Goal: Task Accomplishment & Management: Manage account settings

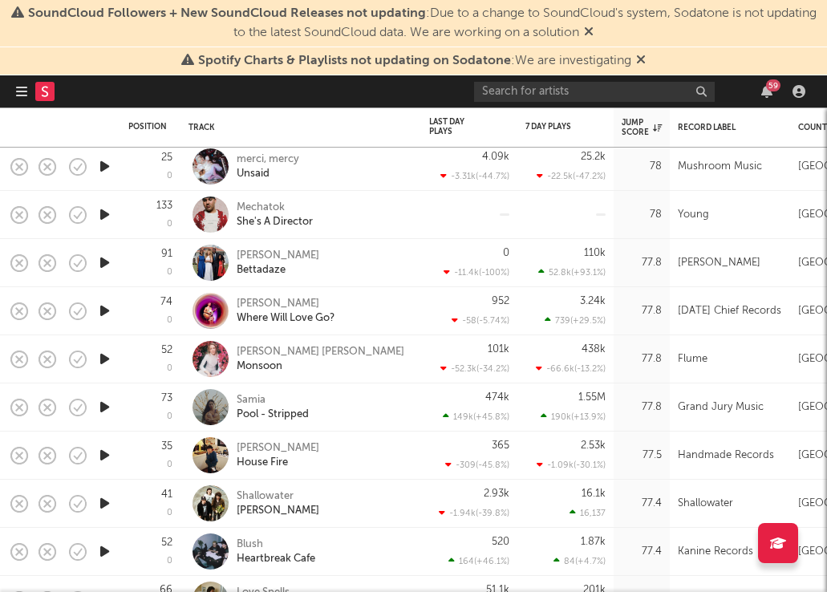
click at [643, 56] on icon at bounding box center [641, 59] width 10 height 13
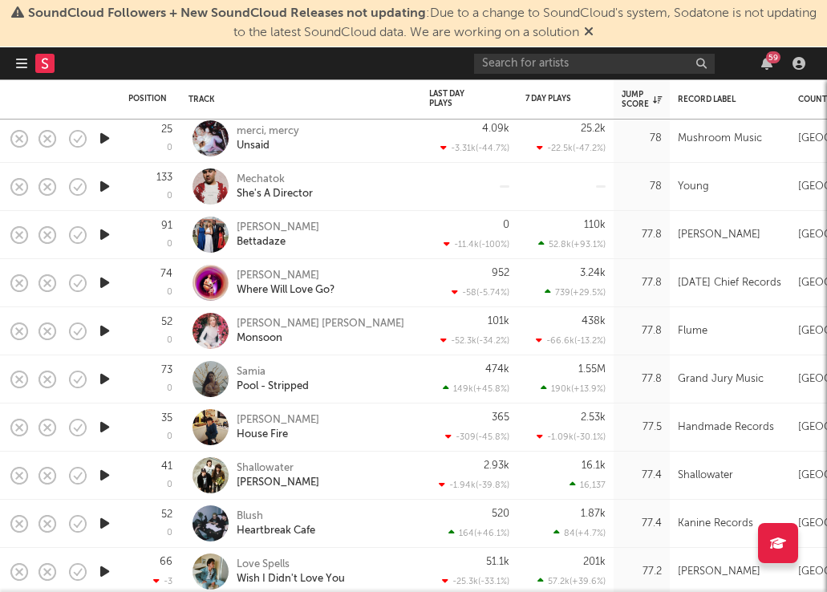
click at [593, 27] on icon at bounding box center [589, 31] width 10 height 13
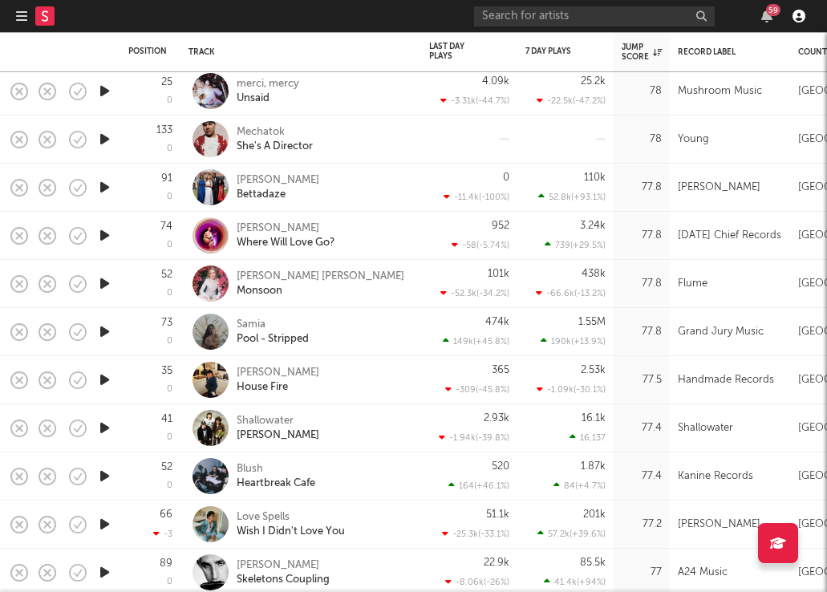
click at [794, 12] on icon "button" at bounding box center [798, 16] width 13 height 13
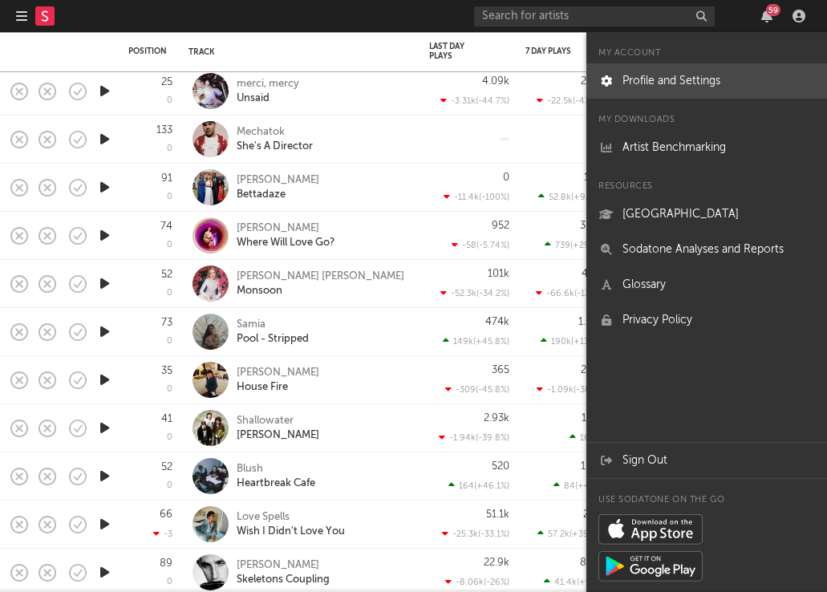
click at [669, 78] on link "Profile and Settings" at bounding box center [706, 80] width 241 height 35
select select "other"
select select "assistant_coordinator"
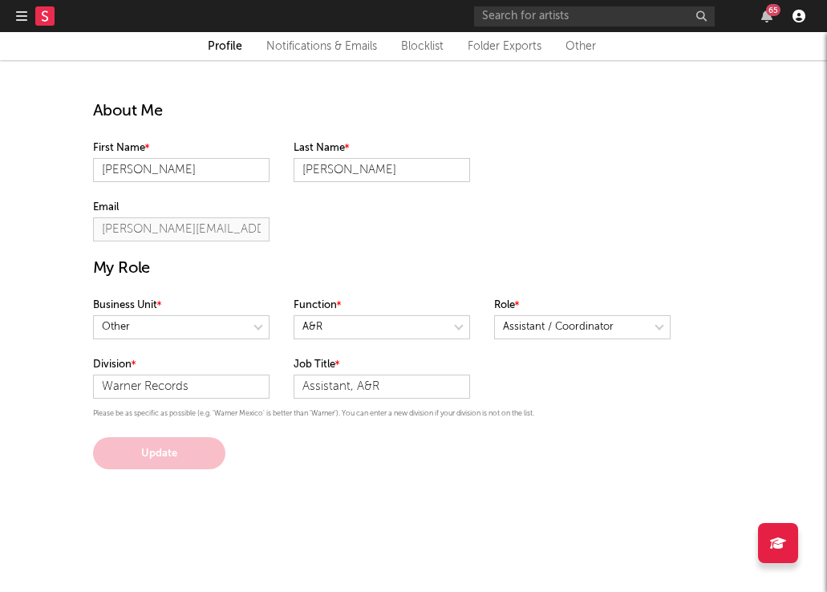
click at [797, 15] on icon "button" at bounding box center [798, 16] width 13 height 13
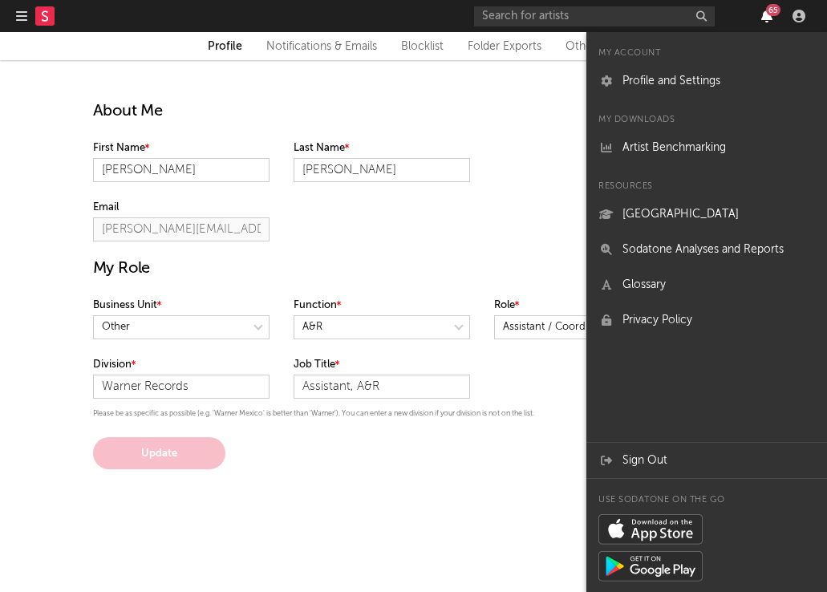
click at [765, 16] on icon "button" at bounding box center [766, 16] width 11 height 13
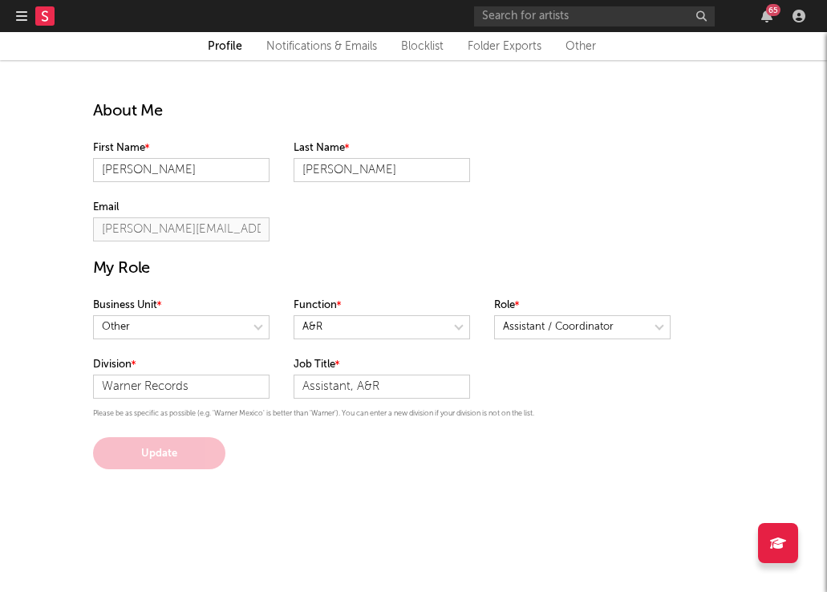
click at [148, 71] on div "About Me First Name Michelle Last Name Finn Email michelle.finn@warnerrecords.c…" at bounding box center [413, 264] width 665 height 409
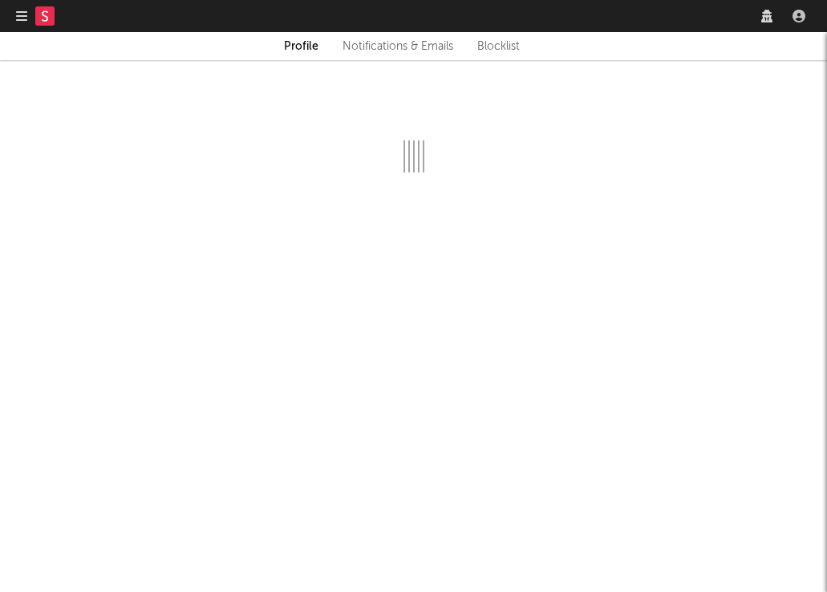
select select "other"
select select "assistant_coordinator"
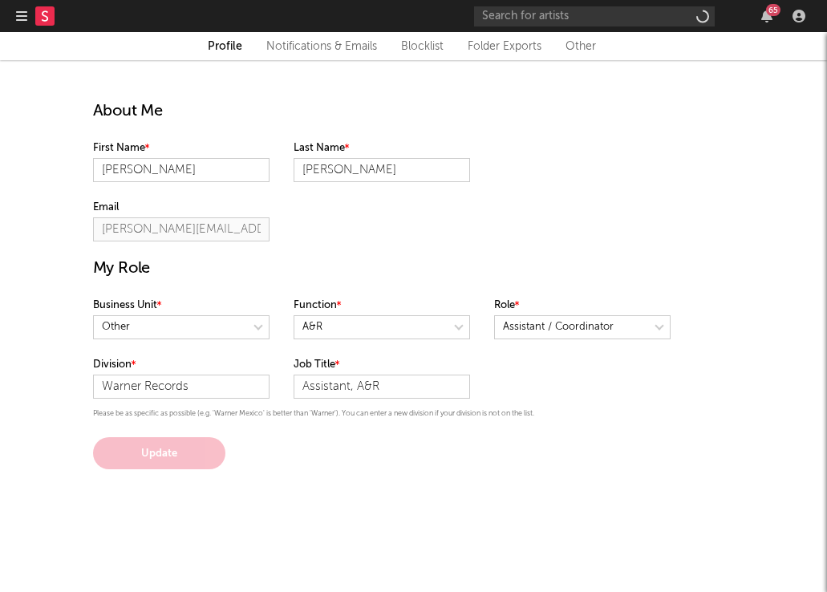
click at [21, 12] on icon "button" at bounding box center [21, 16] width 11 height 13
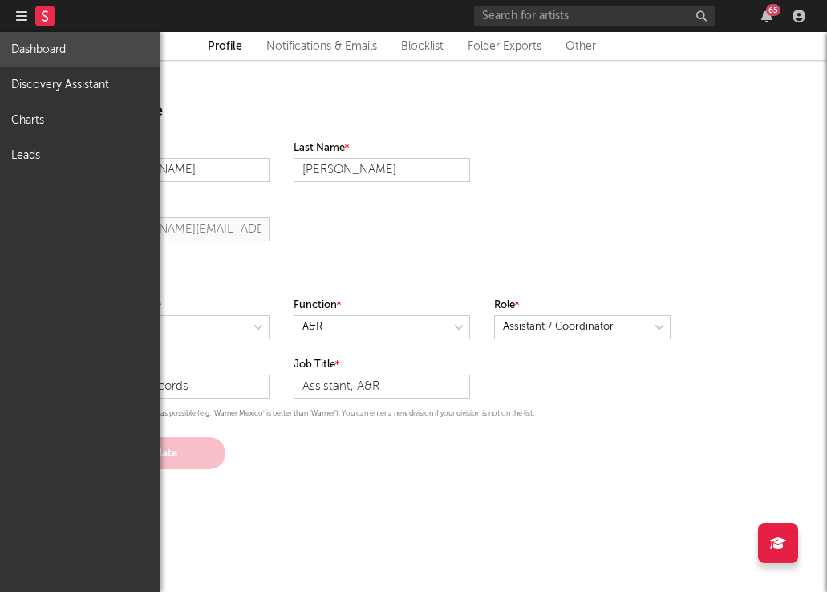
click at [37, 45] on link "Dashboard" at bounding box center [80, 49] width 160 height 35
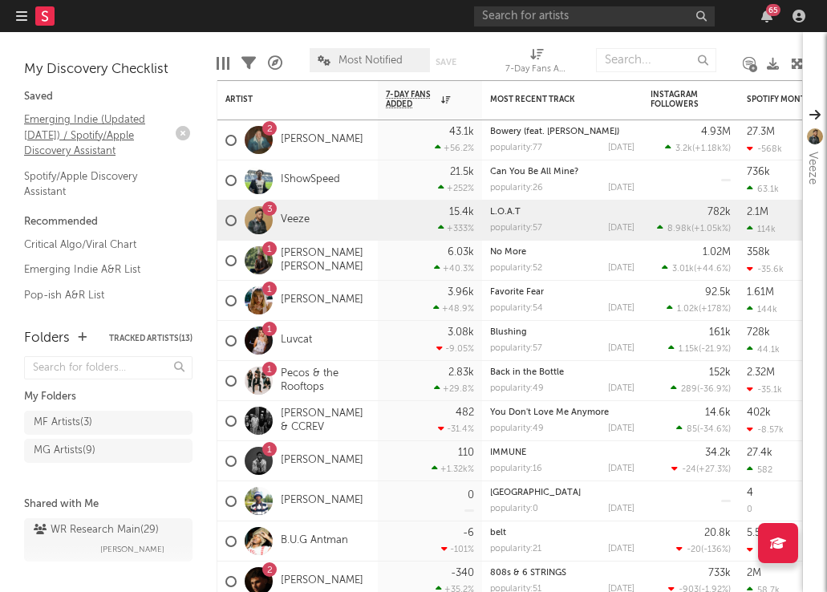
click at [84, 127] on link "Emerging Indie (Updated [DATE]) / Spotify/Apple Discovery Assistant" at bounding box center [100, 135] width 152 height 49
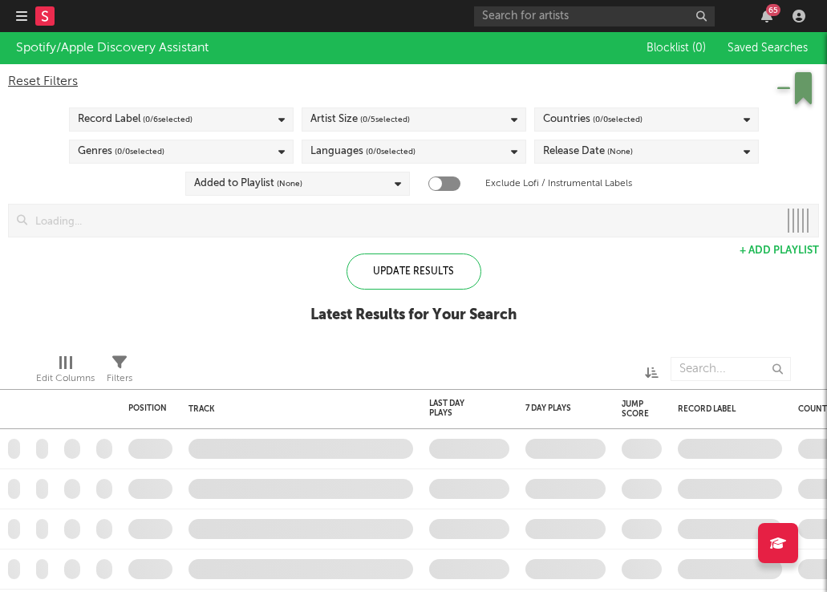
click at [18, 17] on icon "button" at bounding box center [21, 16] width 11 height 13
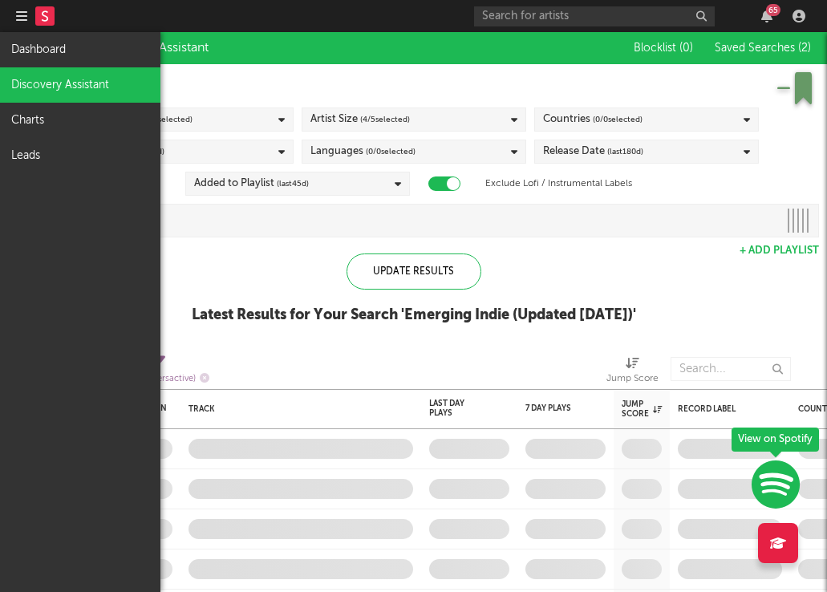
checkbox input "true"
click at [37, 45] on link "Dashboard" at bounding box center [80, 49] width 160 height 35
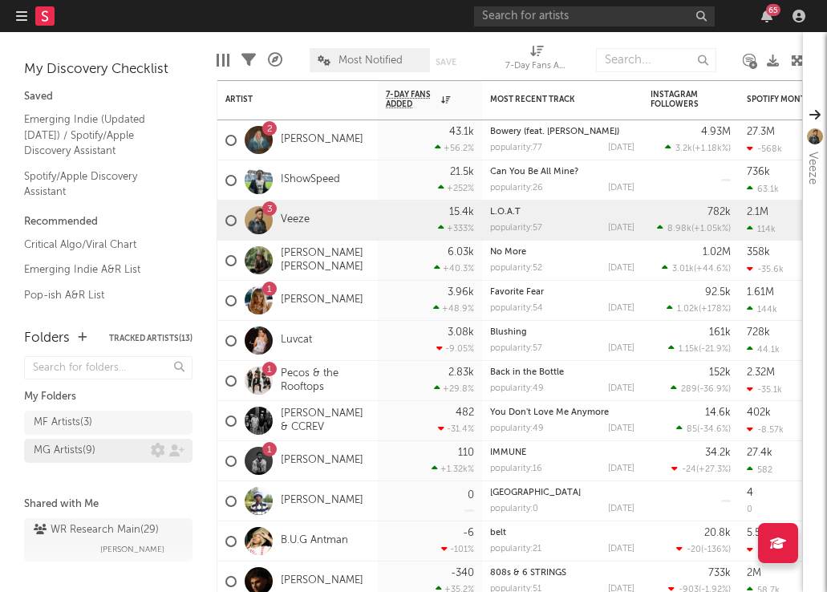
click at [75, 447] on div "MG Artists ( 9 )" at bounding box center [65, 450] width 62 height 19
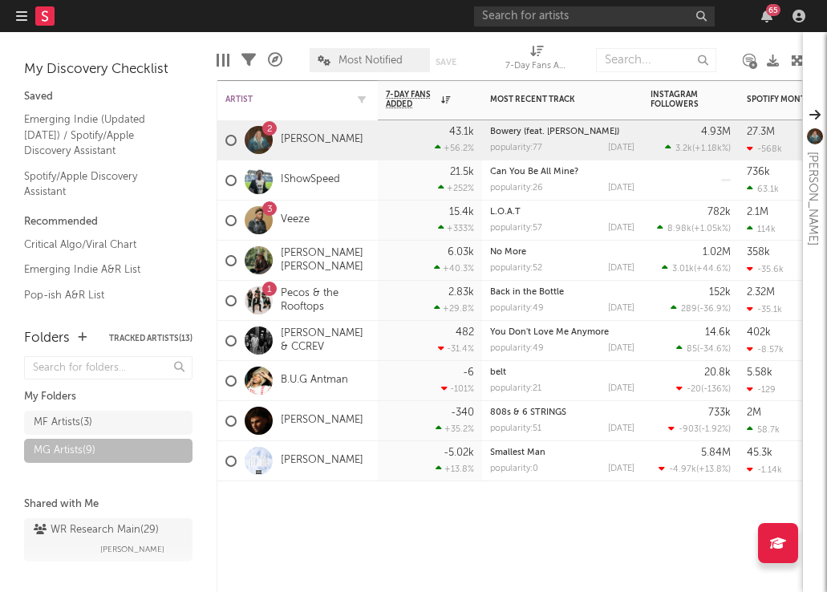
click at [240, 101] on div "Artist" at bounding box center [285, 100] width 120 height 10
